Goal: Transaction & Acquisition: Book appointment/travel/reservation

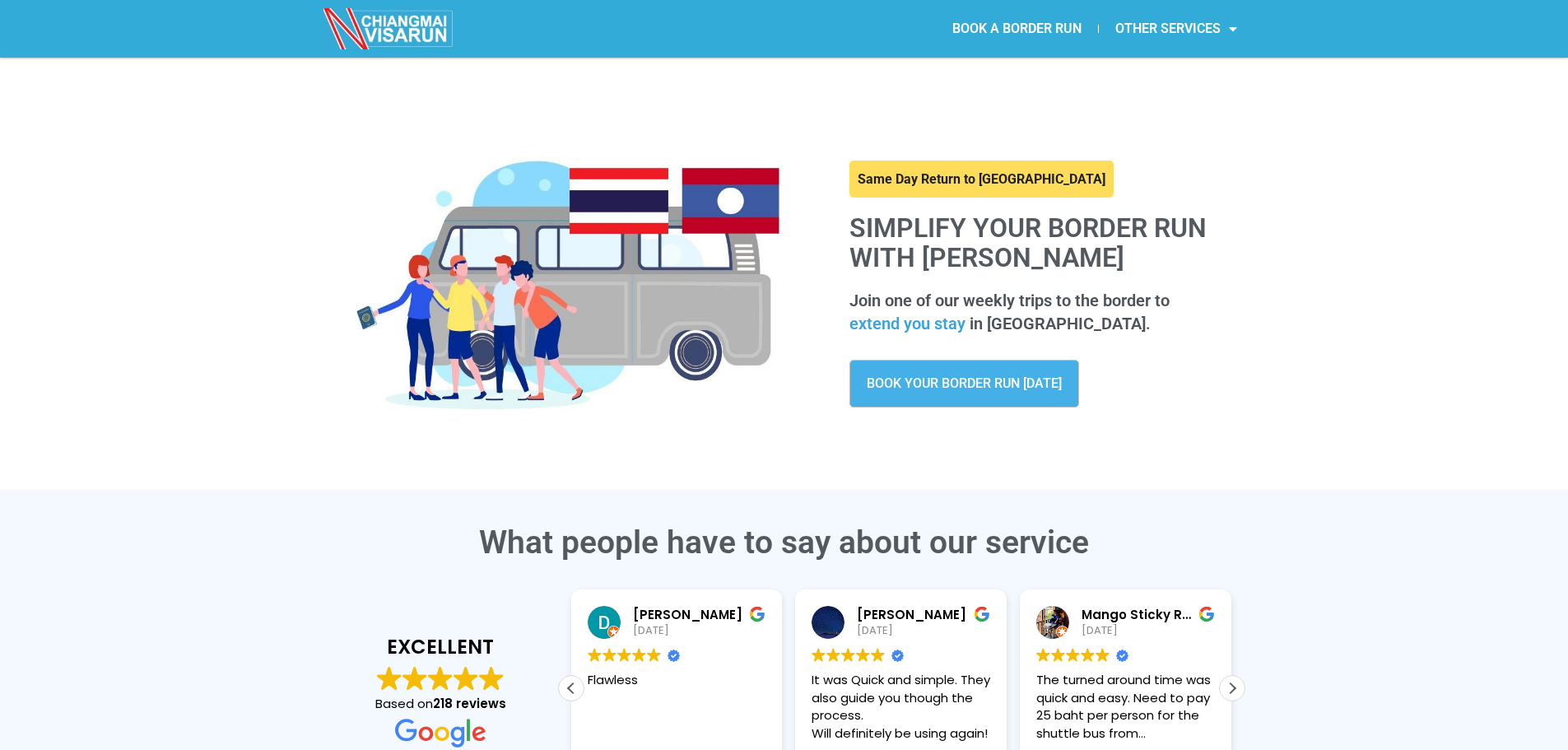
click at [1035, 385] on span "BOOK YOUR BORDER RUN [DATE]" at bounding box center [964, 383] width 195 height 13
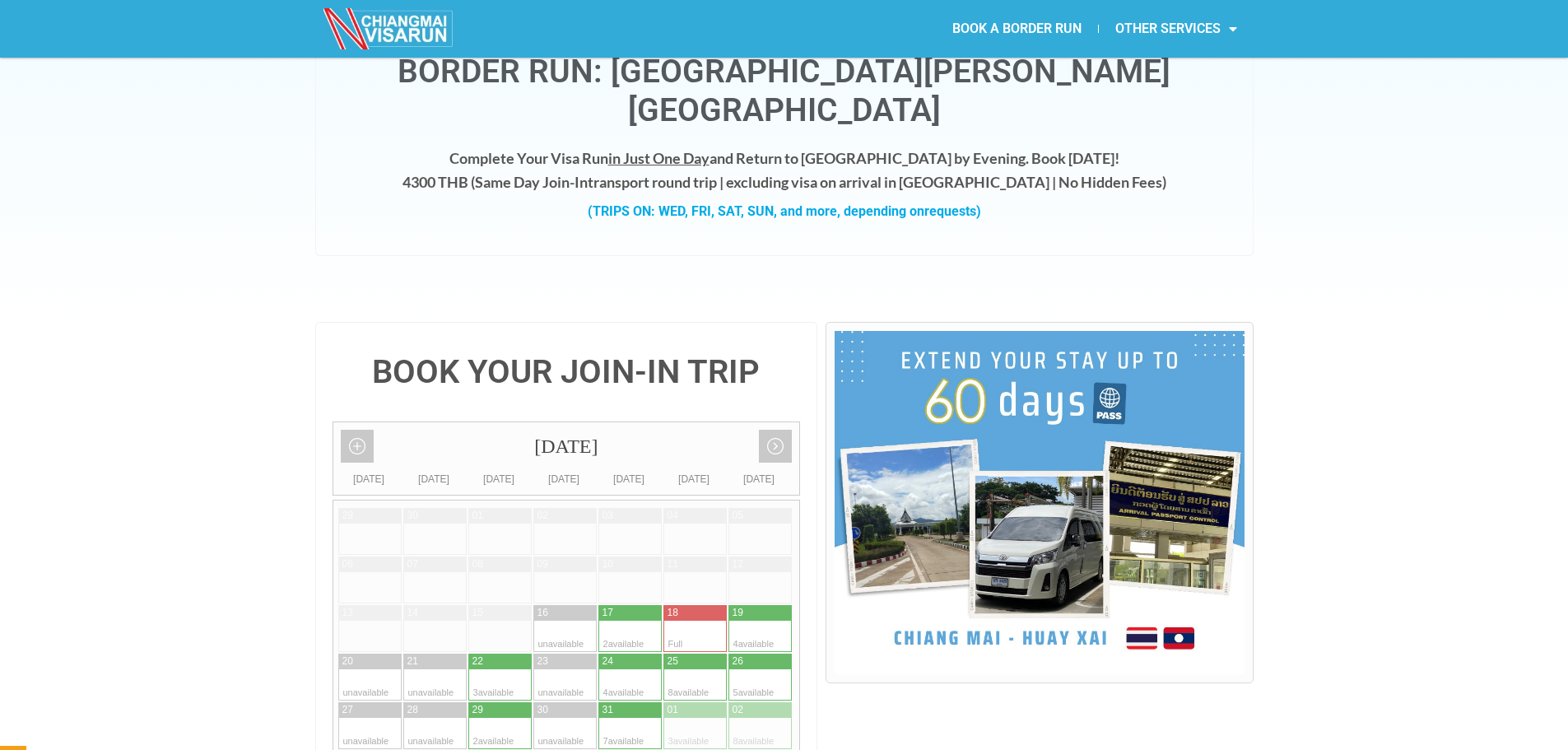
scroll to position [247, 0]
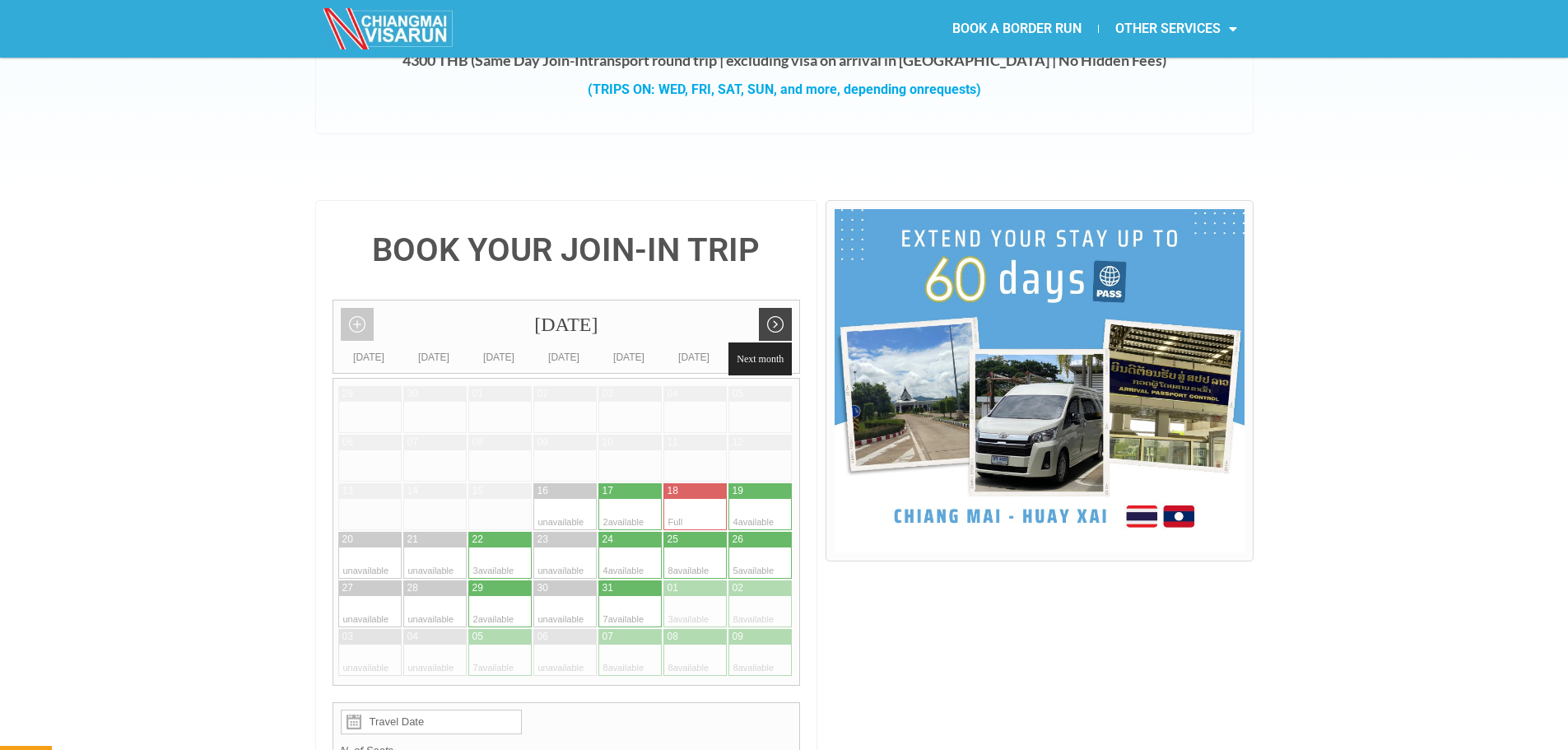
click at [780, 308] on link "Next month" at bounding box center [775, 324] width 33 height 33
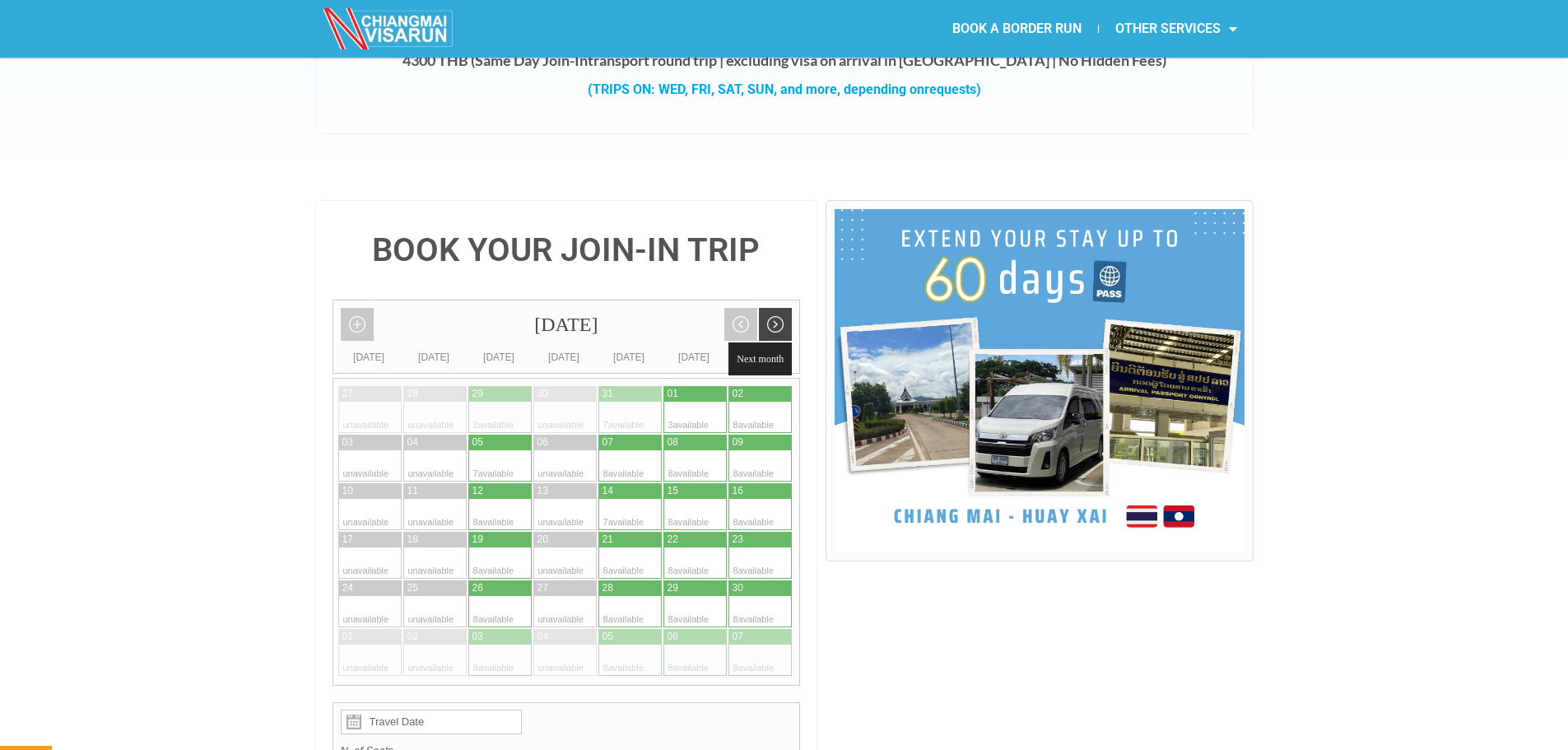
click at [779, 308] on link "Next month" at bounding box center [775, 324] width 33 height 33
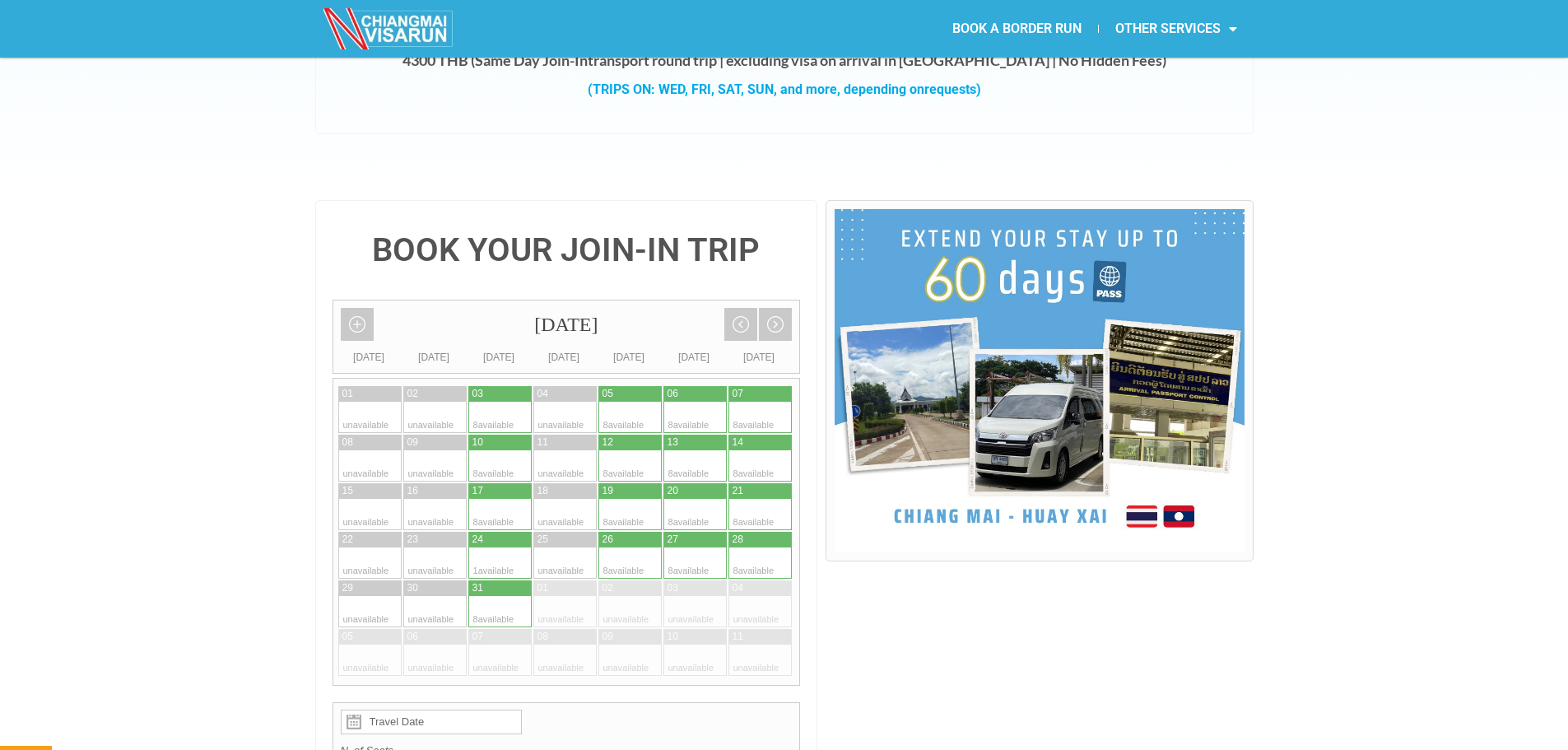
click at [625, 402] on div at bounding box center [614, 417] width 32 height 31
type input "05 December 2025"
radio input "true"
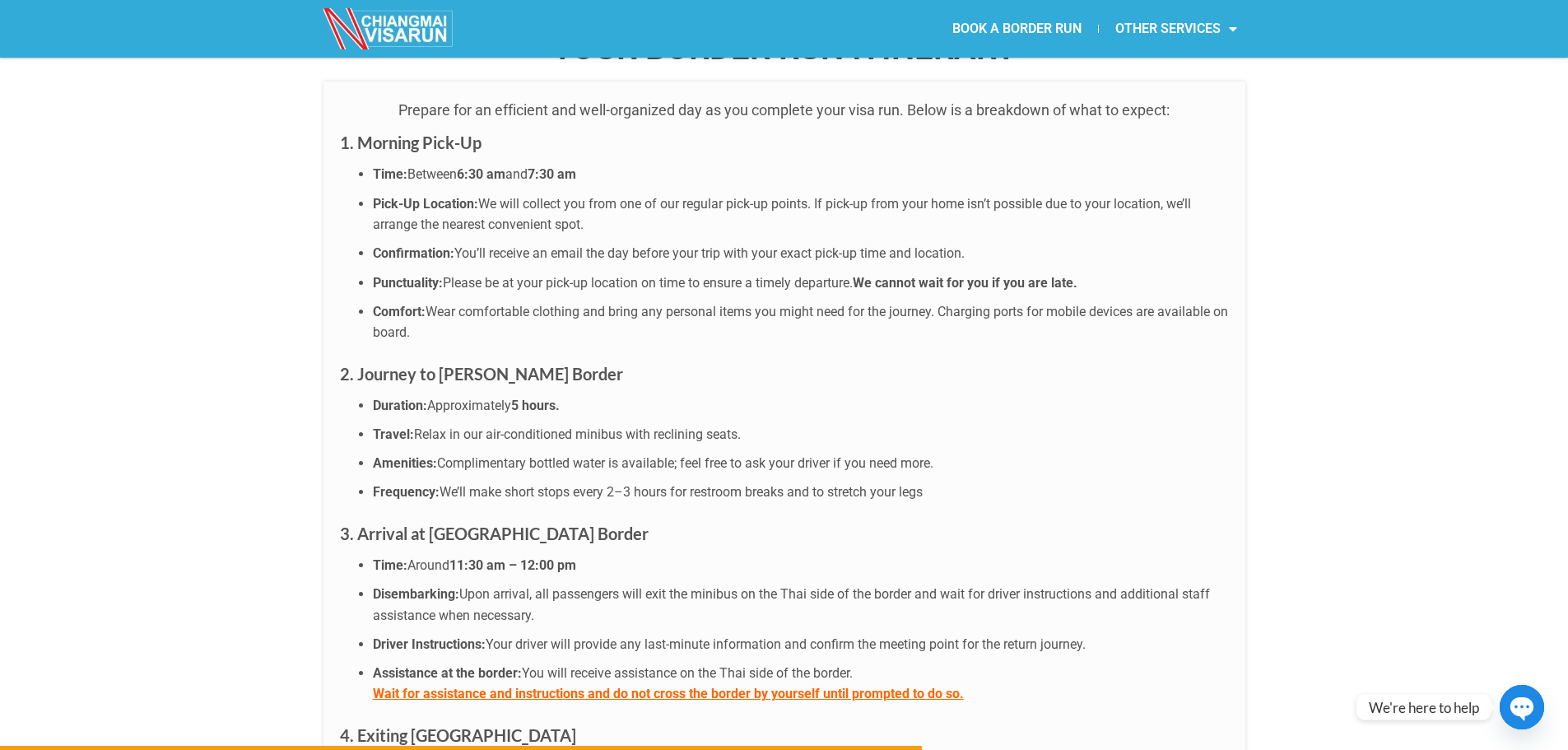
scroll to position [4530, 0]
